Goal: Book appointment/travel/reservation

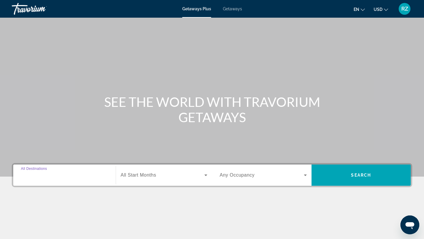
click at [57, 175] on input "Destination All Destinations" at bounding box center [64, 175] width 87 height 7
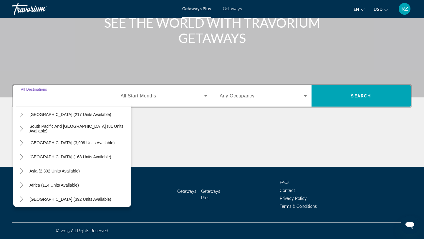
scroll to position [95, 0]
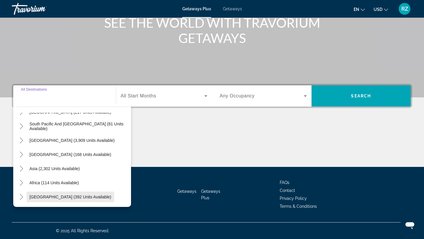
click at [62, 196] on span "[GEOGRAPHIC_DATA] (392 units available)" at bounding box center [70, 197] width 82 height 5
type input "**********"
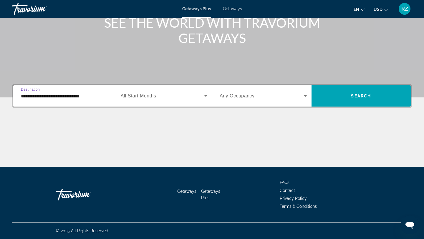
click at [166, 92] on div "Search widget" at bounding box center [164, 96] width 87 height 16
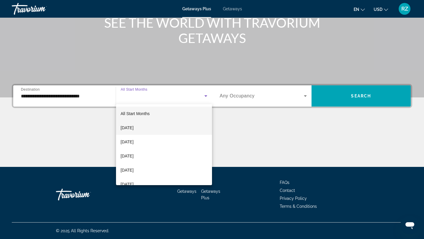
click at [134, 130] on span "[DATE]" at bounding box center [127, 127] width 13 height 7
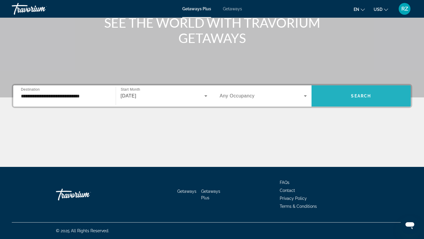
click at [383, 97] on span "Search widget" at bounding box center [362, 96] width 100 height 14
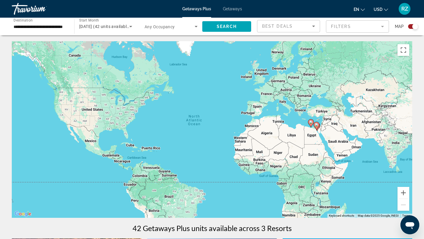
click at [102, 26] on span "[DATE] (42 units available)" at bounding box center [104, 26] width 51 height 5
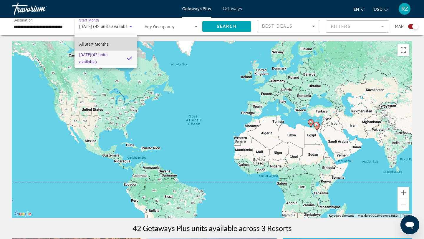
click at [102, 45] on span "All Start Months" at bounding box center [93, 44] width 29 height 5
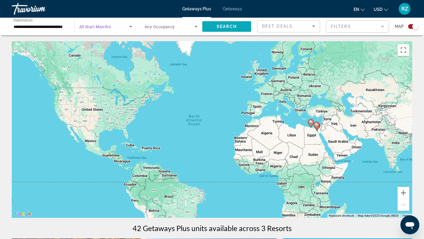
click at [238, 23] on span "Search widget" at bounding box center [226, 26] width 49 height 14
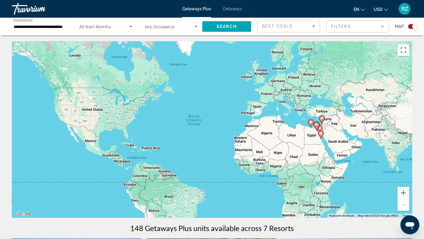
click at [90, 30] on div "Search widget" at bounding box center [105, 26] width 53 height 16
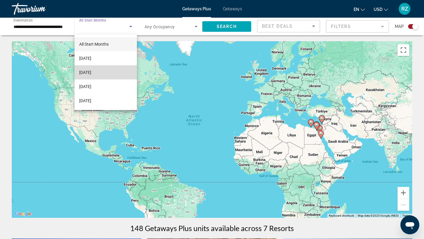
click at [90, 75] on span "[DATE]" at bounding box center [85, 72] width 12 height 7
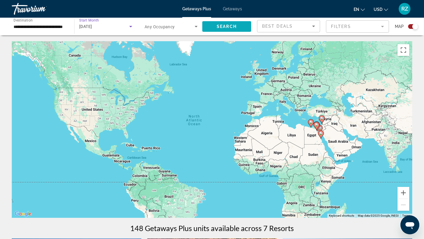
click at [237, 28] on span "Search widget" at bounding box center [226, 26] width 49 height 14
click at [92, 27] on span "[DATE]" at bounding box center [85, 26] width 13 height 5
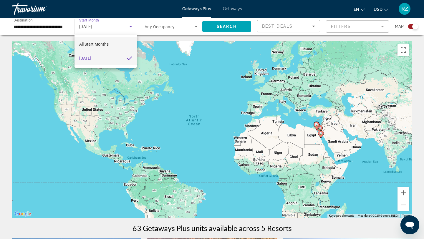
click at [97, 45] on span "All Start Months" at bounding box center [93, 44] width 29 height 5
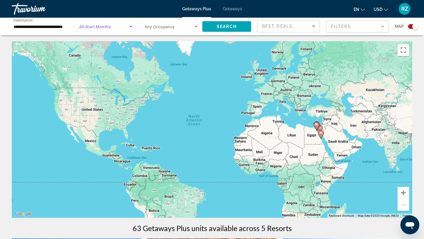
click at [95, 28] on span "All Start Months" at bounding box center [95, 26] width 32 height 5
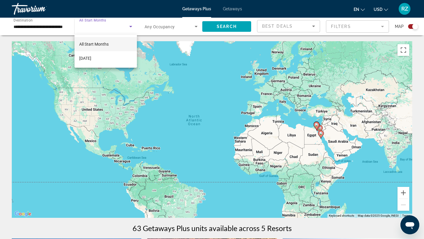
click at [55, 28] on div at bounding box center [212, 119] width 424 height 239
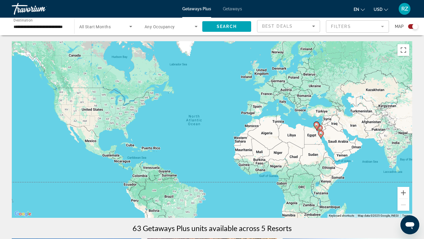
click at [55, 28] on input "**********" at bounding box center [40, 26] width 53 height 7
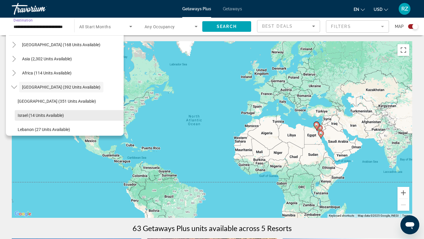
scroll to position [138, 0]
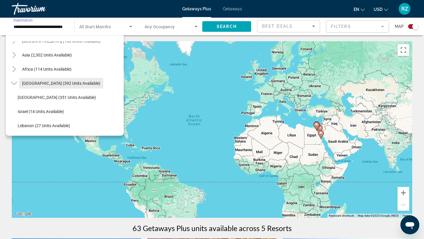
click at [46, 86] on span "Search widget" at bounding box center [61, 83] width 84 height 14
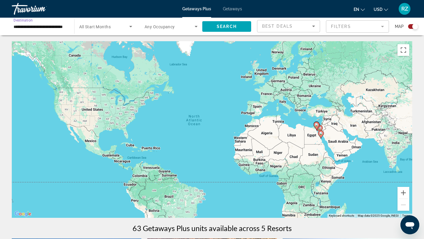
click at [113, 30] on div "Search widget" at bounding box center [105, 26] width 53 height 16
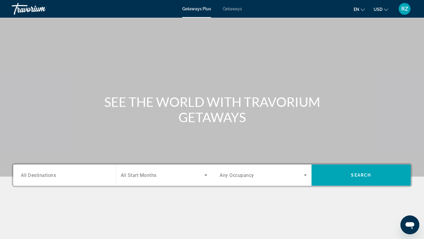
click at [55, 178] on input "Destination All Destinations" at bounding box center [64, 175] width 87 height 7
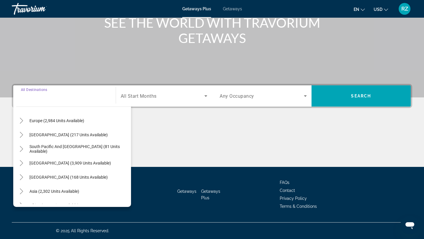
scroll to position [95, 0]
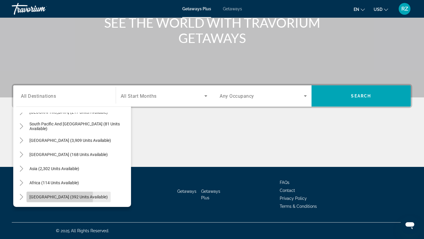
click at [47, 197] on span "[GEOGRAPHIC_DATA] (392 units available)" at bounding box center [68, 197] width 78 height 5
type input "**********"
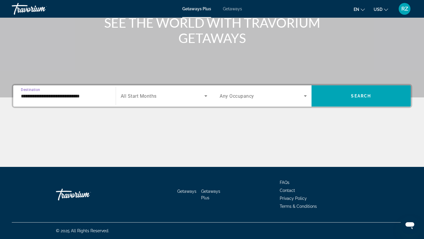
click at [151, 96] on span "All Start Months" at bounding box center [139, 96] width 36 height 6
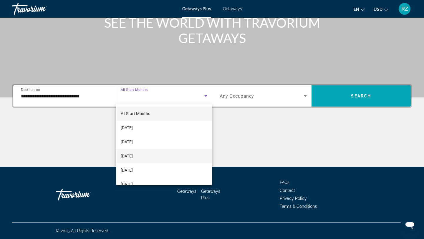
click at [133, 158] on span "[DATE]" at bounding box center [127, 156] width 12 height 7
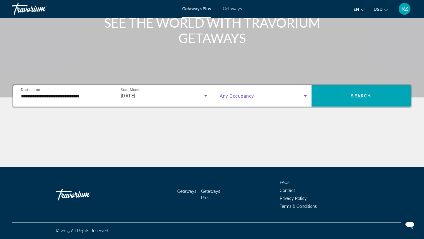
click at [254, 95] on span "Search widget" at bounding box center [262, 95] width 84 height 7
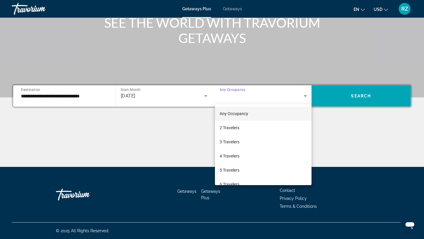
click at [254, 95] on div at bounding box center [212, 119] width 424 height 239
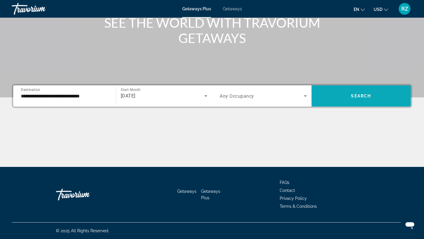
click at [339, 100] on span "Search widget" at bounding box center [362, 96] width 100 height 14
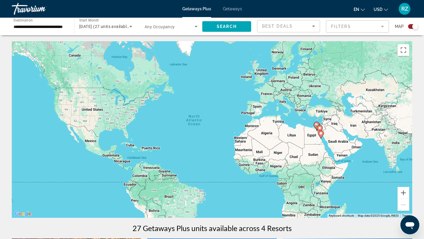
click at [104, 26] on span "[DATE] (27 units available)" at bounding box center [104, 26] width 51 height 5
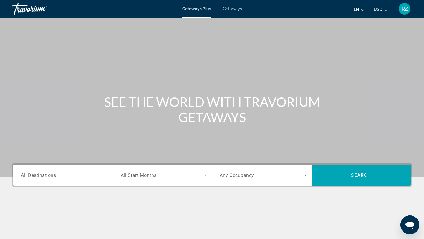
click at [36, 179] on input "Destination All Destinations" at bounding box center [64, 175] width 87 height 7
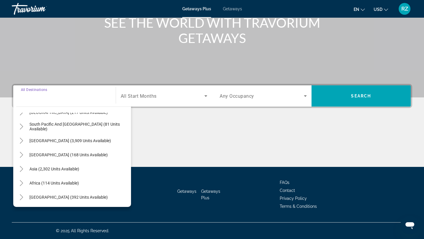
scroll to position [95, 0]
click at [35, 195] on span "[GEOGRAPHIC_DATA] (392 units available)" at bounding box center [68, 197] width 78 height 5
type input "**********"
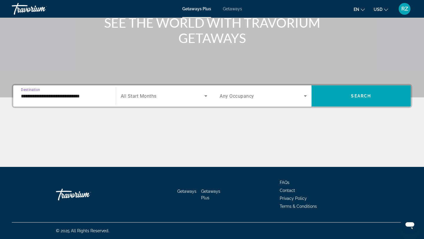
click at [142, 94] on span "All Start Months" at bounding box center [139, 96] width 36 height 6
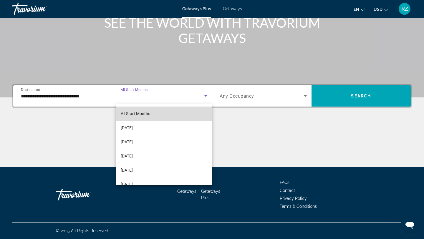
click at [134, 114] on span "All Start Months" at bounding box center [135, 113] width 29 height 5
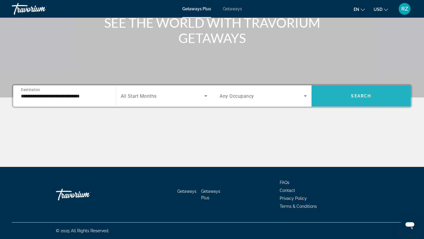
click at [364, 88] on span "Search widget" at bounding box center [362, 95] width 100 height 21
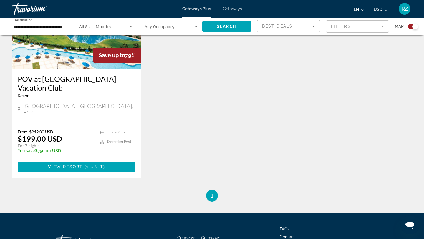
scroll to position [688, 0]
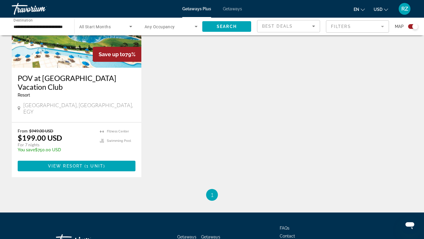
click at [316, 23] on icon "Sort by" at bounding box center [313, 26] width 7 height 7
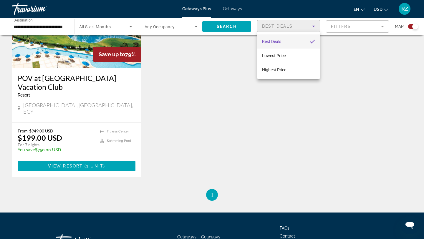
click at [350, 29] on div at bounding box center [212, 119] width 424 height 239
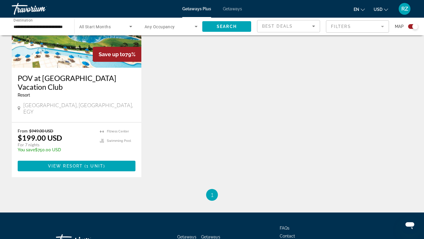
click at [350, 29] on mat-form-field "Filters" at bounding box center [357, 26] width 63 height 12
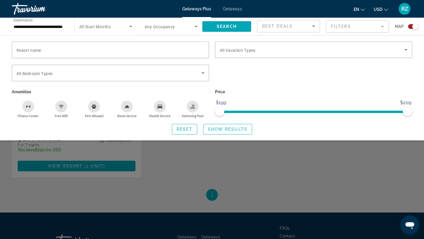
click at [46, 30] on div "**********" at bounding box center [40, 26] width 53 height 17
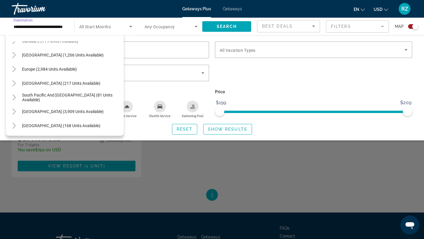
scroll to position [52, 0]
click at [57, 73] on span "Search widget" at bounding box center [49, 70] width 61 height 14
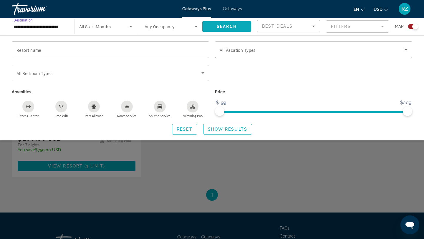
click at [219, 24] on span "Search" at bounding box center [227, 26] width 20 height 5
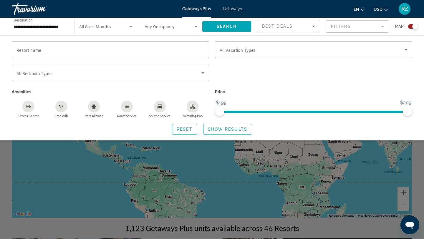
click at [421, 154] on div "Search widget" at bounding box center [212, 163] width 424 height 151
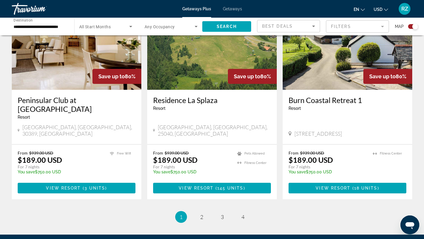
scroll to position [903, 0]
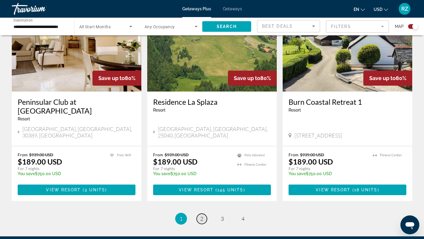
click at [201, 216] on span "2" at bounding box center [201, 219] width 3 height 6
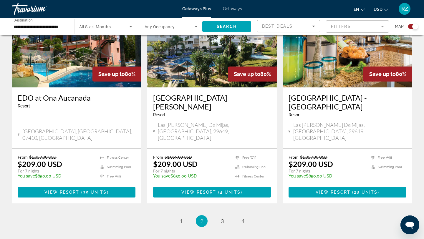
scroll to position [914, 0]
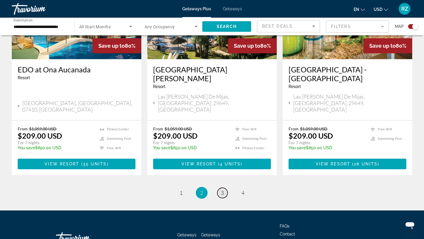
click at [221, 190] on span "3" at bounding box center [222, 193] width 3 height 6
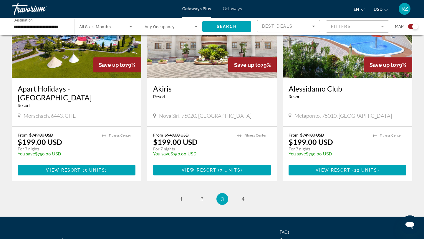
scroll to position [914, 0]
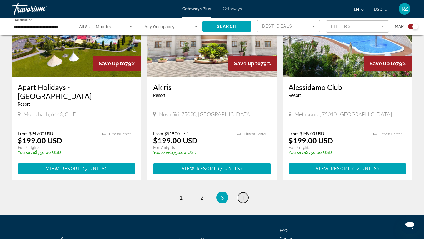
click at [240, 193] on link "page 4" at bounding box center [243, 198] width 10 height 10
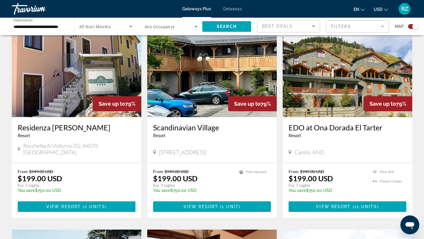
scroll to position [428, 0]
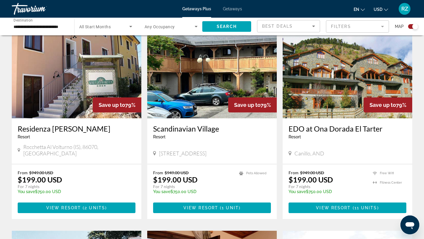
click at [28, 29] on input "**********" at bounding box center [40, 26] width 53 height 7
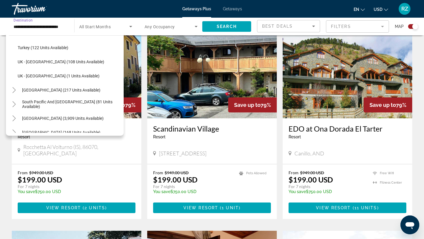
scroll to position [378, 0]
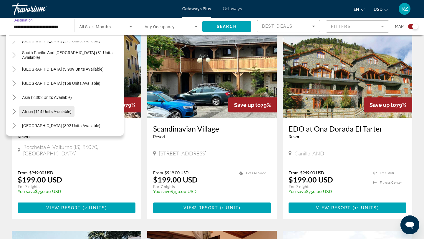
click at [34, 109] on span "Africa (114 units available)" at bounding box center [46, 111] width 49 height 5
type input "**********"
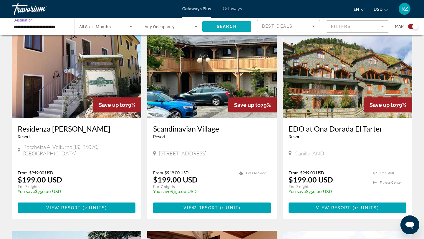
click at [233, 26] on span "Search" at bounding box center [227, 26] width 20 height 5
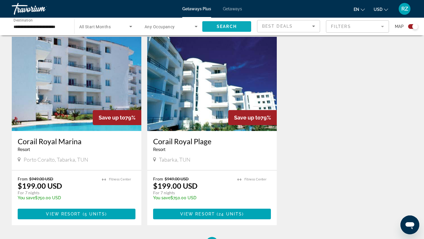
scroll to position [611, 0]
